Goal: Task Accomplishment & Management: Manage account settings

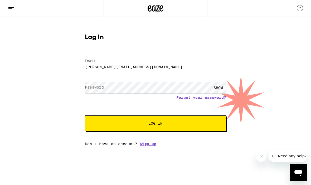
type input "[PERSON_NAME][EMAIL_ADDRESS][DOMAIN_NAME]"
click at [223, 90] on div "SHOW" at bounding box center [218, 88] width 16 height 12
click at [151, 122] on span "Log In" at bounding box center [155, 123] width 14 height 4
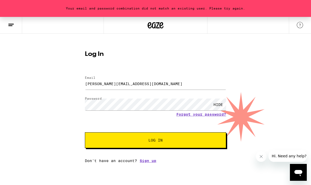
click at [116, 141] on span "Log In" at bounding box center [155, 140] width 98 height 4
click at [180, 115] on link "Forgot your password?" at bounding box center [201, 114] width 50 height 4
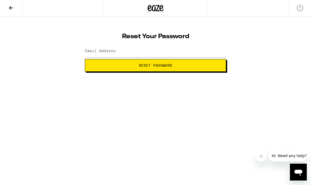
click at [133, 64] on span "Reset Password" at bounding box center [155, 66] width 132 height 4
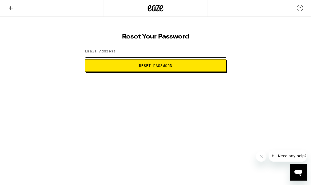
type input "[PERSON_NAME][EMAIL_ADDRESS][DOMAIN_NAME]"
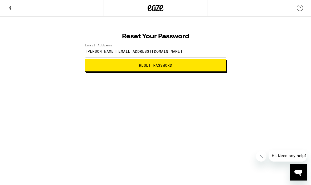
click at [101, 63] on button "Reset Password" at bounding box center [155, 65] width 141 height 13
